Goal: Task Accomplishment & Management: Complete application form

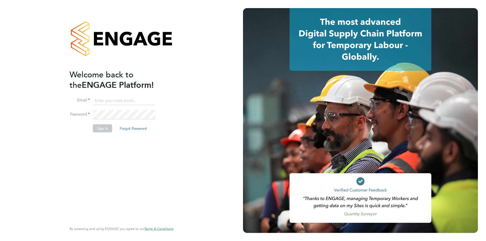
type input "oli.thomas@novaeducation.net"
click at [101, 129] on button "Sign In" at bounding box center [102, 128] width 19 height 8
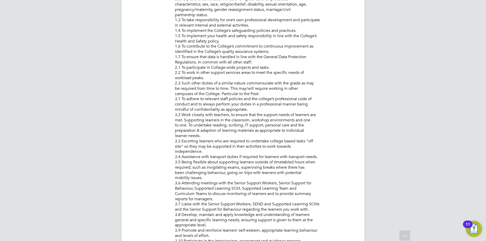
drag, startPoint x: 293, startPoint y: 98, endPoint x: 377, endPoint y: 41, distance: 101.5
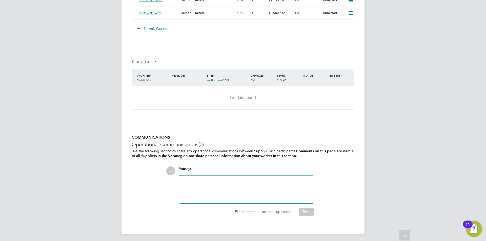
drag, startPoint x: 327, startPoint y: 150, endPoint x: 316, endPoint y: 181, distance: 32.4
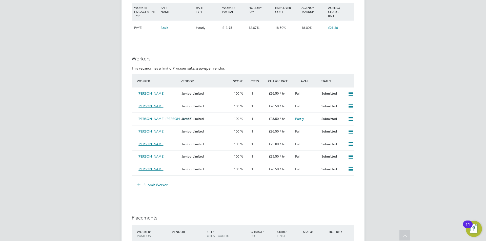
drag, startPoint x: 389, startPoint y: 109, endPoint x: 395, endPoint y: 109, distance: 6.8
drag, startPoint x: 395, startPoint y: 109, endPoint x: 322, endPoint y: 51, distance: 93.0
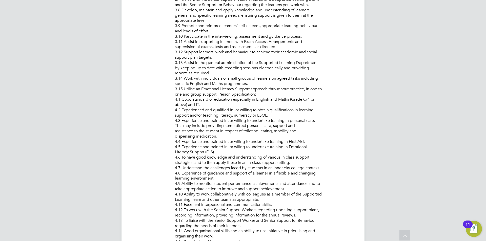
drag, startPoint x: 342, startPoint y: 71, endPoint x: 328, endPoint y: 19, distance: 54.2
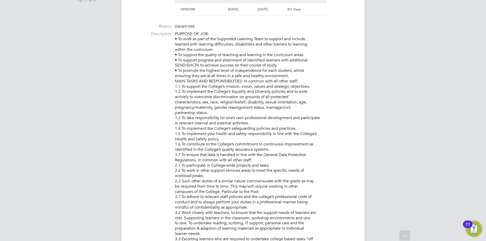
drag, startPoint x: 241, startPoint y: 108, endPoint x: 246, endPoint y: 131, distance: 23.9
